Goal: Information Seeking & Learning: Learn about a topic

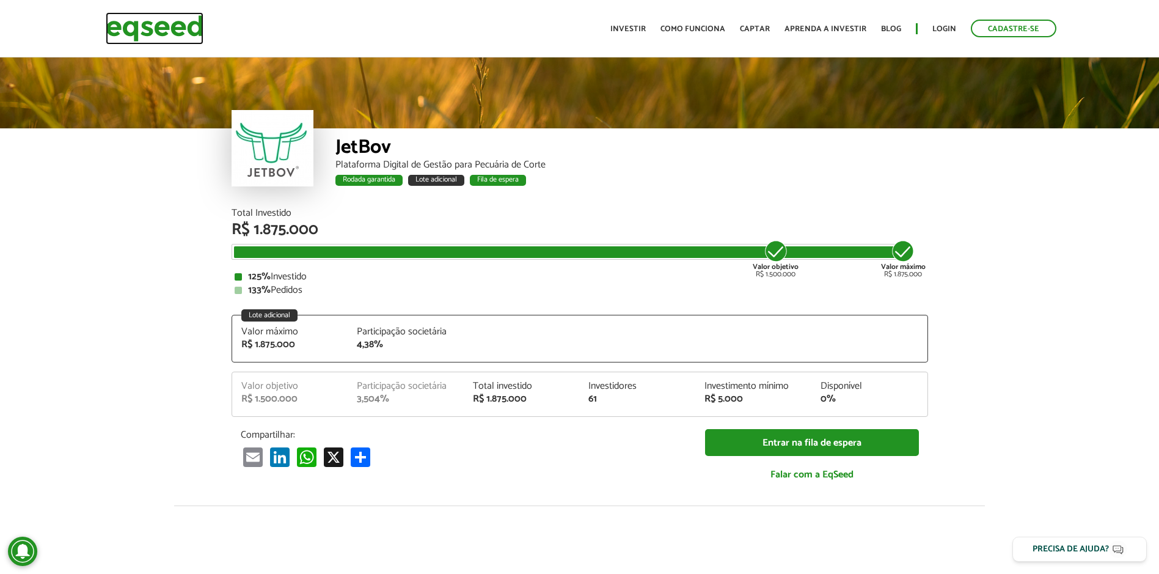
click at [174, 28] on img at bounding box center [155, 28] width 98 height 32
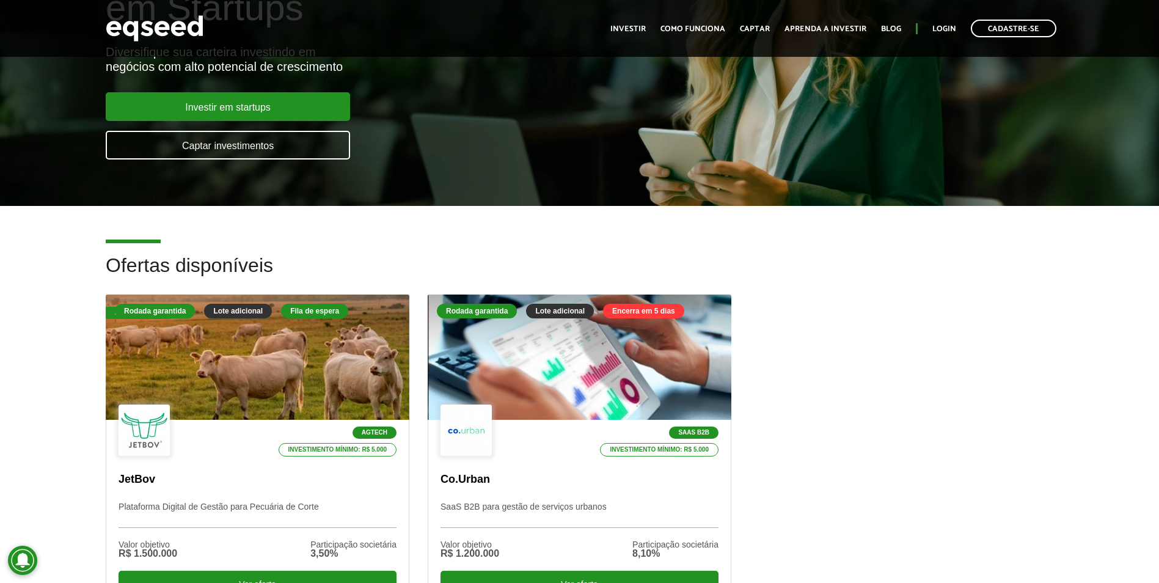
scroll to position [183, 0]
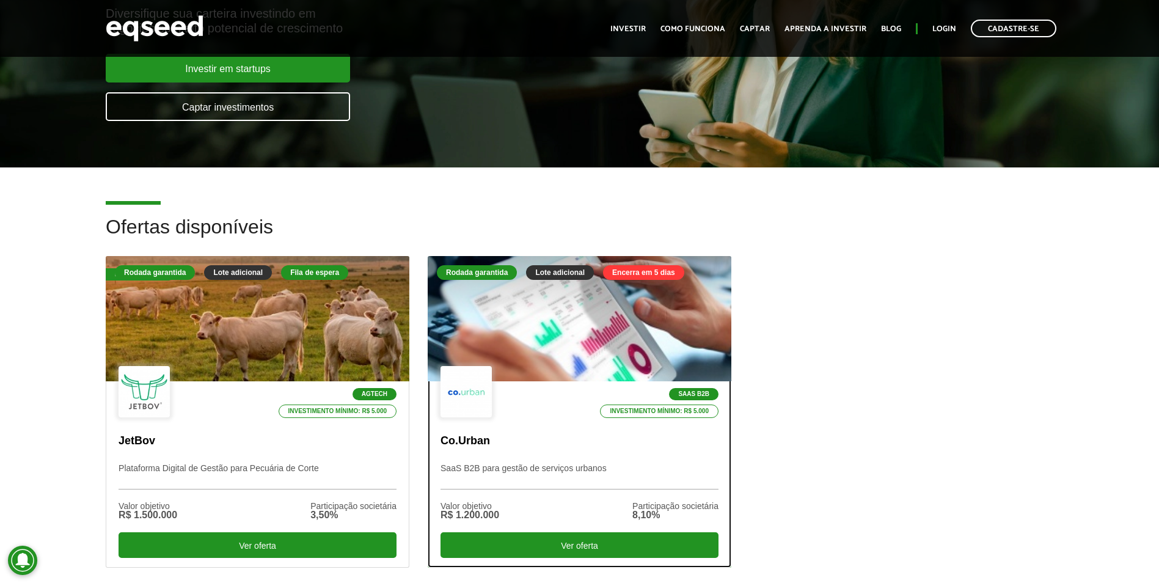
click at [557, 331] on div at bounding box center [579, 319] width 364 height 150
